Goal: Task Accomplishment & Management: Complete application form

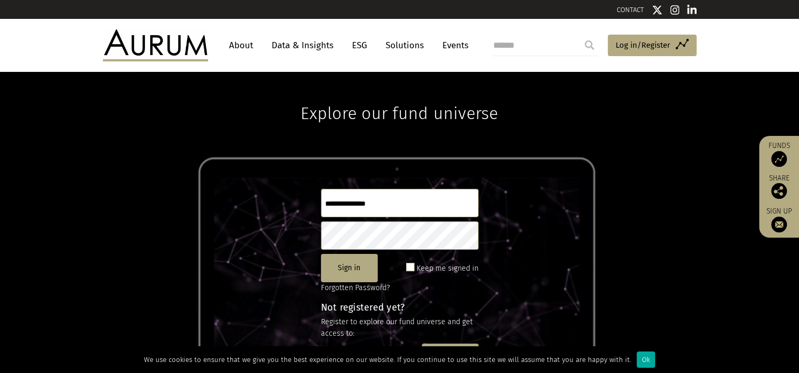
scroll to position [53, 0]
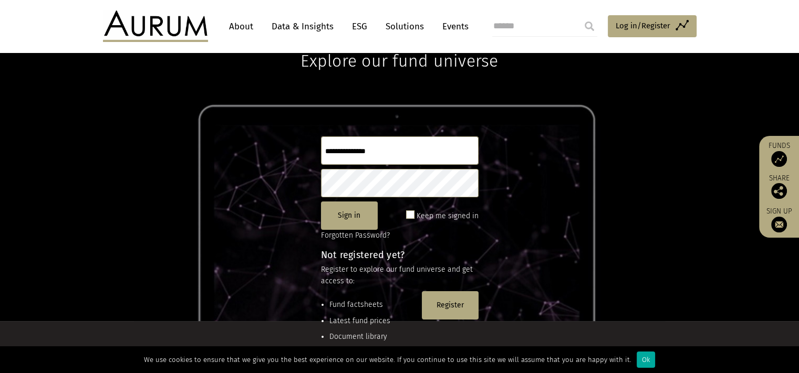
click at [384, 155] on input "text" at bounding box center [400, 151] width 158 height 28
type input "**********"
click at [440, 296] on button "Register" at bounding box center [450, 305] width 57 height 28
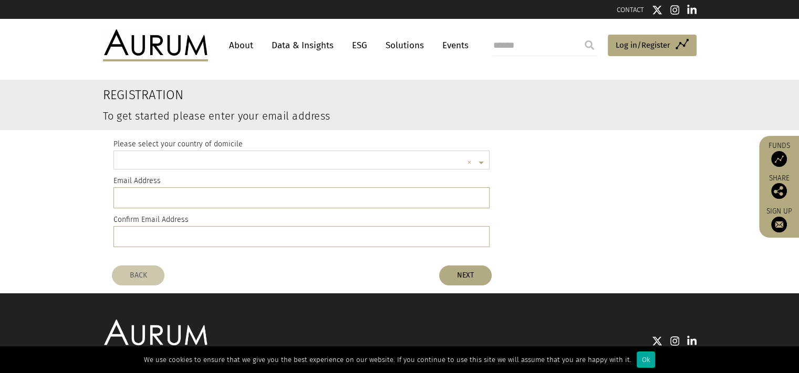
scroll to position [2, 0]
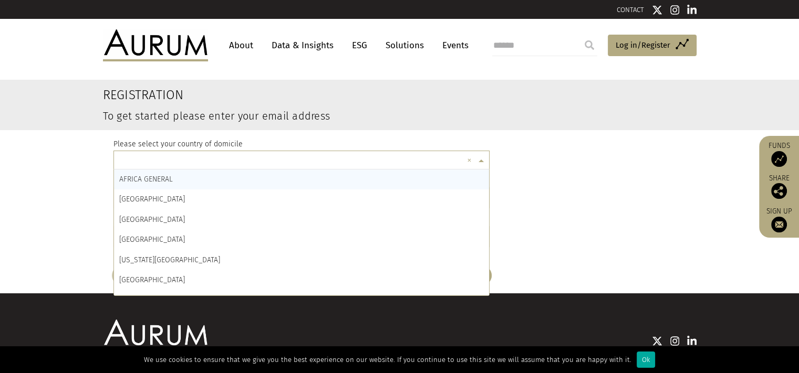
click at [140, 158] on input "text" at bounding box center [291, 162] width 344 height 21
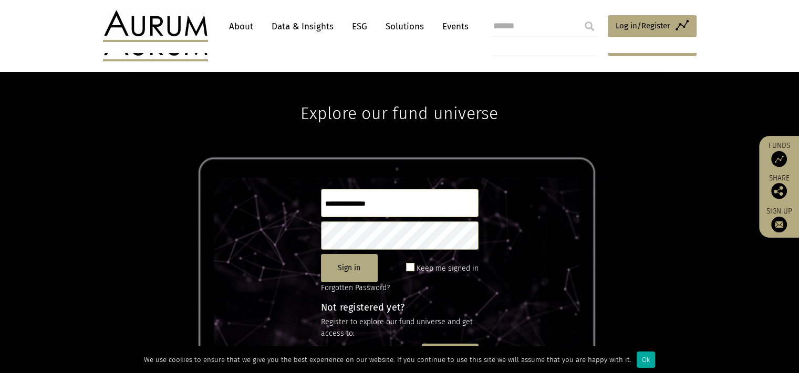
scroll to position [53, 0]
